Goal: Find specific page/section: Find specific page/section

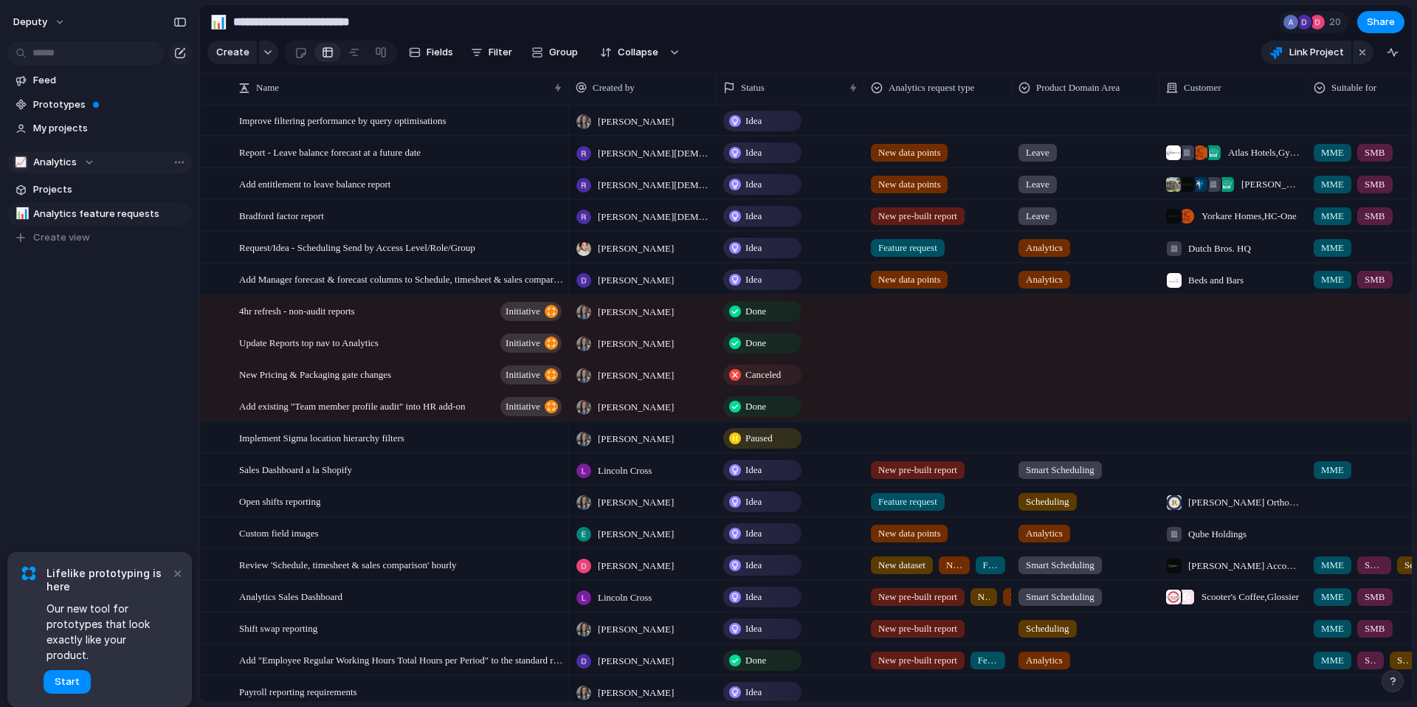
click at [86, 164] on div "📈 Analytics" at bounding box center [53, 162] width 81 height 15
click at [86, 164] on div "Deputy 📣 Marketing 🤖 AI 🔄 Continuous Improvement ✈️ Pioneer 🎯 DEP 🔌 Integration…" at bounding box center [708, 353] width 1417 height 707
